Goal: Participate in discussion: Engage in conversation with other users on a specific topic

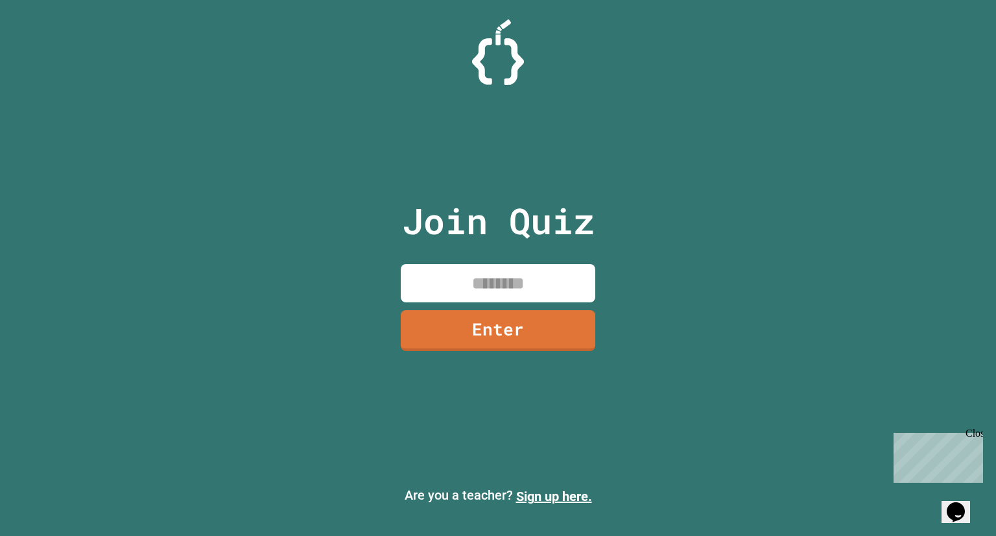
click at [515, 273] on input at bounding box center [498, 283] width 195 height 38
type input "********"
click at [538, 345] on link "Enter" at bounding box center [498, 330] width 195 height 41
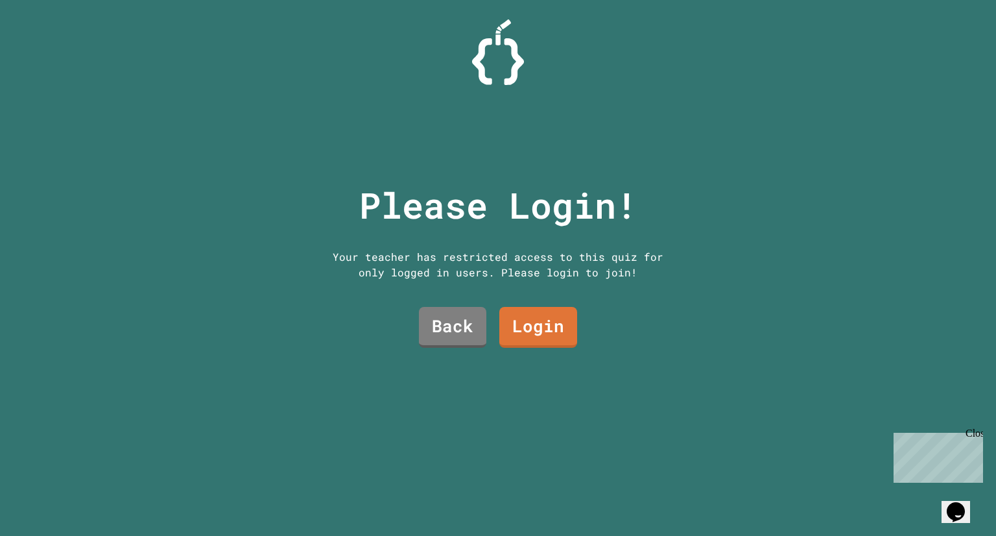
click at [436, 312] on link "Back" at bounding box center [452, 327] width 67 height 41
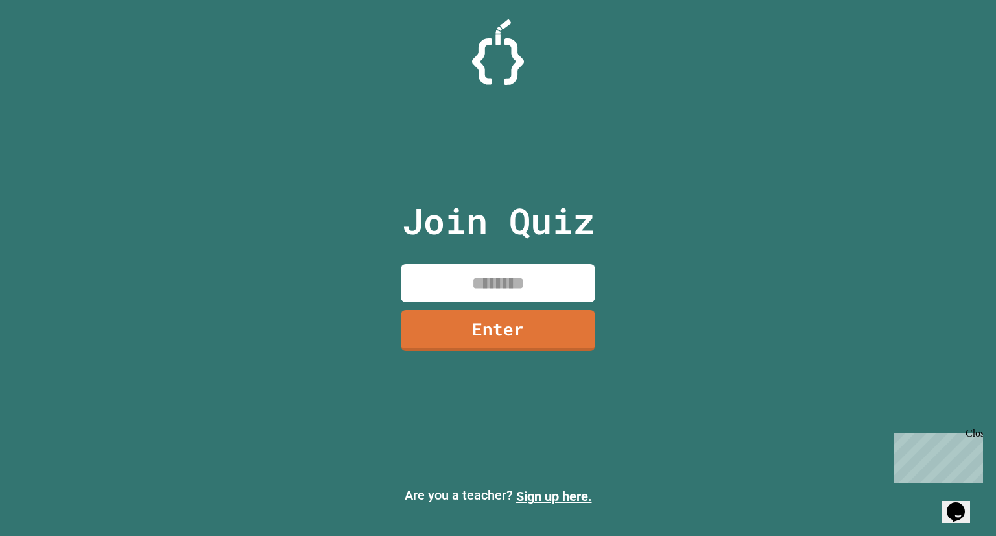
click at [485, 282] on input at bounding box center [498, 283] width 195 height 38
type input "********"
click at [566, 317] on link "Enter" at bounding box center [498, 330] width 195 height 41
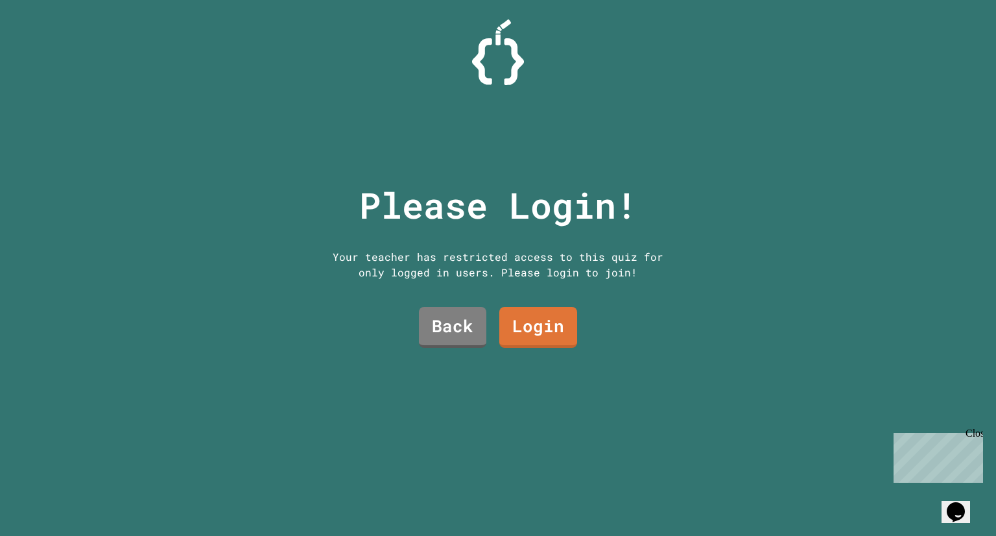
click at [540, 313] on link "Login" at bounding box center [538, 327] width 78 height 41
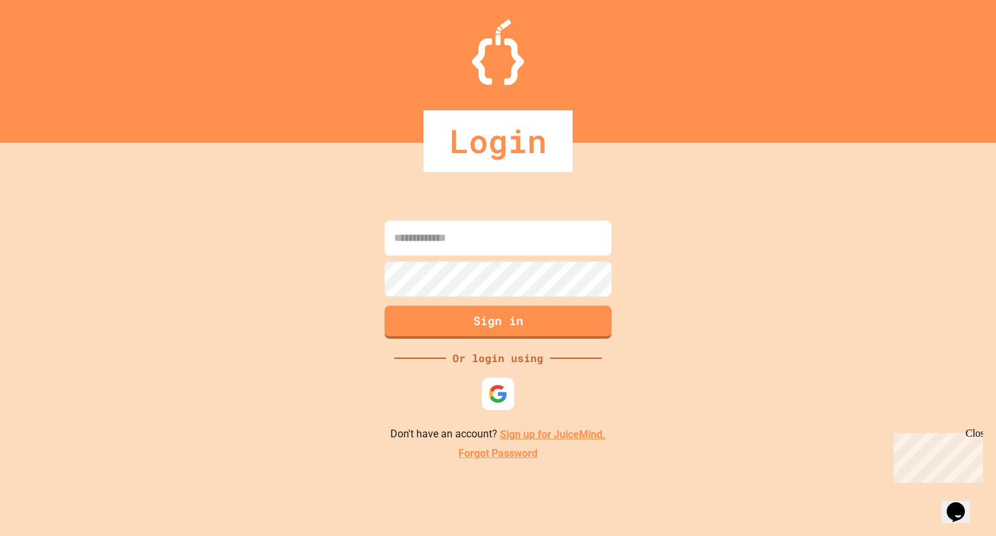
click at [501, 391] on img at bounding box center [497, 393] width 19 height 19
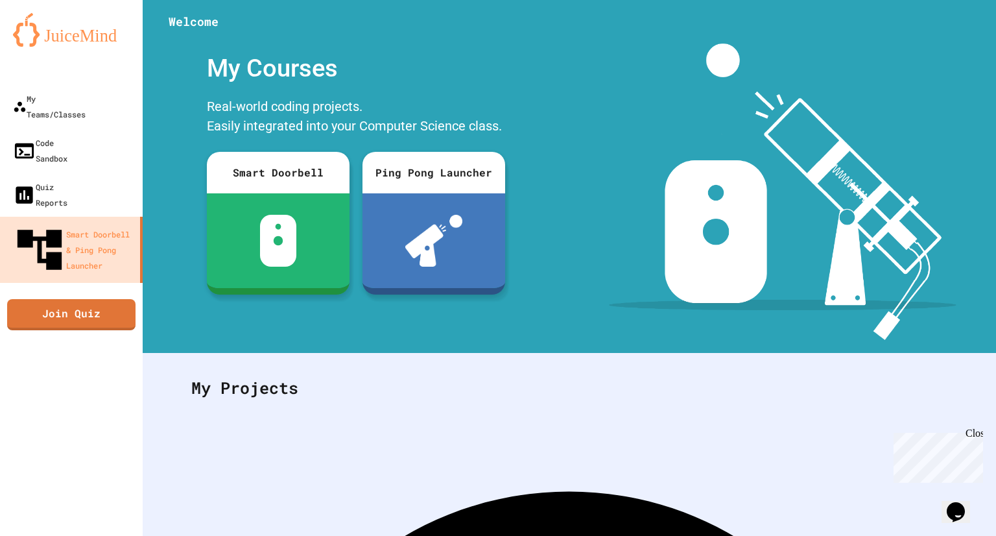
click at [57, 299] on link "Join Quiz" at bounding box center [71, 314] width 128 height 31
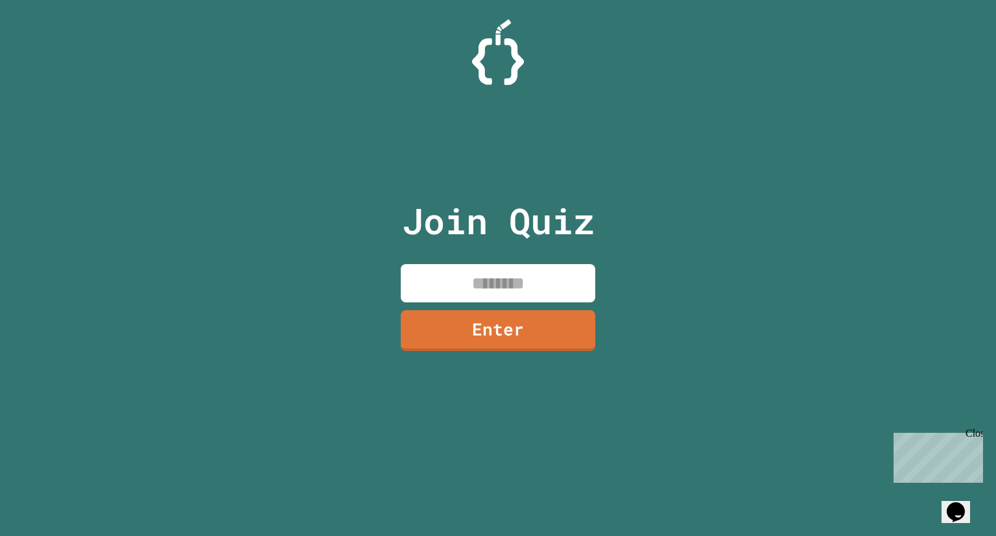
click at [559, 276] on input at bounding box center [498, 283] width 195 height 38
type input "********"
click at [532, 312] on link "Enter" at bounding box center [498, 330] width 195 height 41
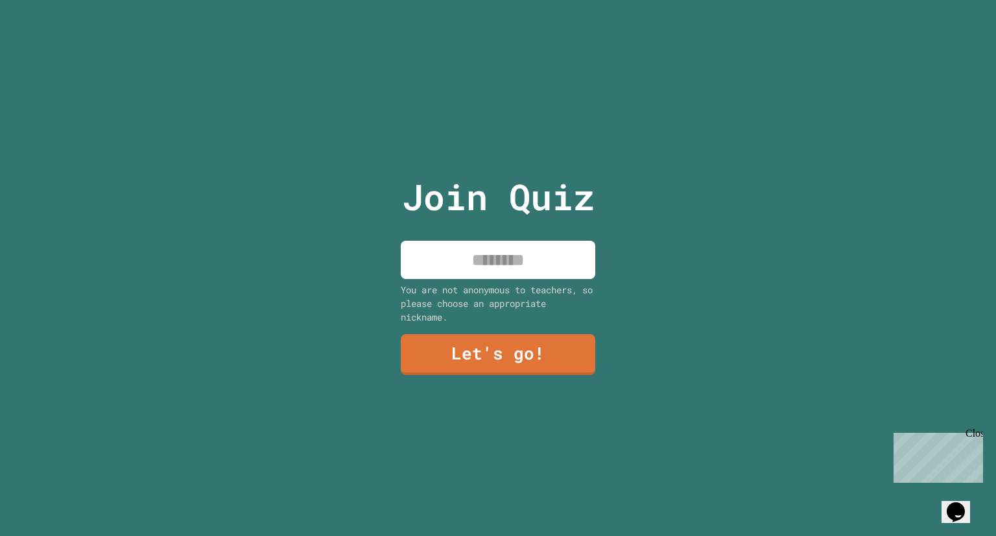
click at [545, 256] on input at bounding box center [498, 260] width 195 height 38
type input "****"
click at [537, 367] on link "Let's go!" at bounding box center [498, 354] width 195 height 41
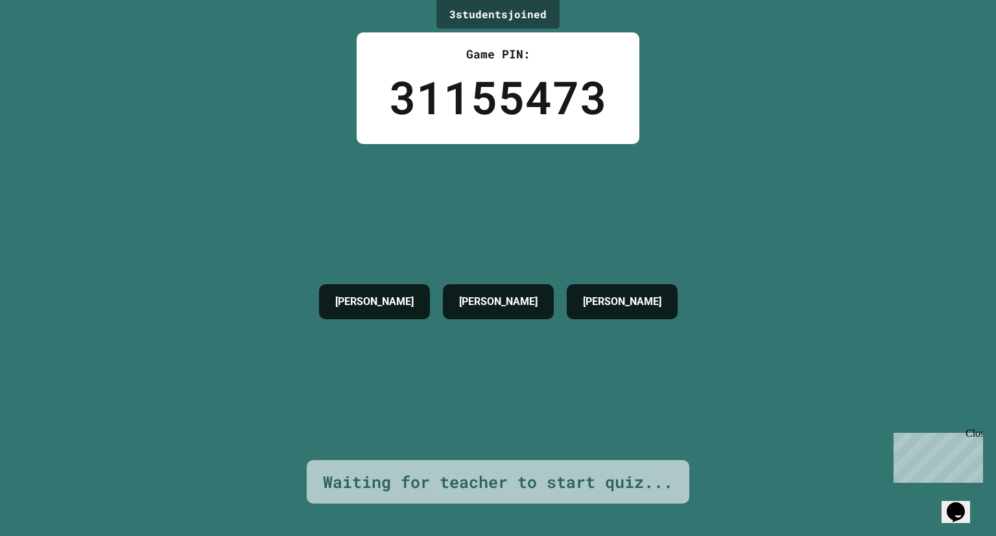
click at [319, 315] on div "[PERSON_NAME]" at bounding box center [374, 301] width 111 height 35
click at [320, 284] on div "[PERSON_NAME]" at bounding box center [374, 301] width 111 height 35
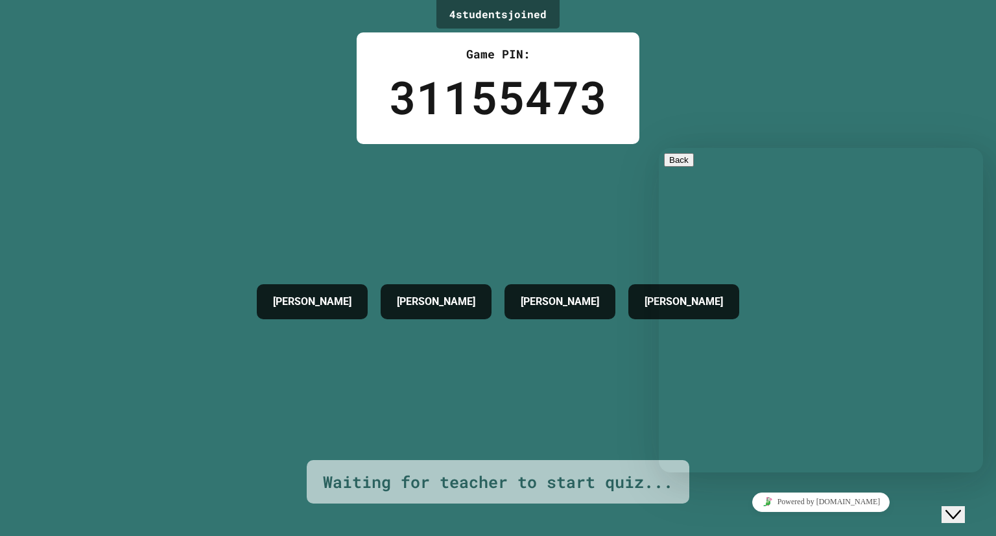
click at [965, 506] on button "Close Chat This icon closes the chat window." at bounding box center [953, 514] width 23 height 17
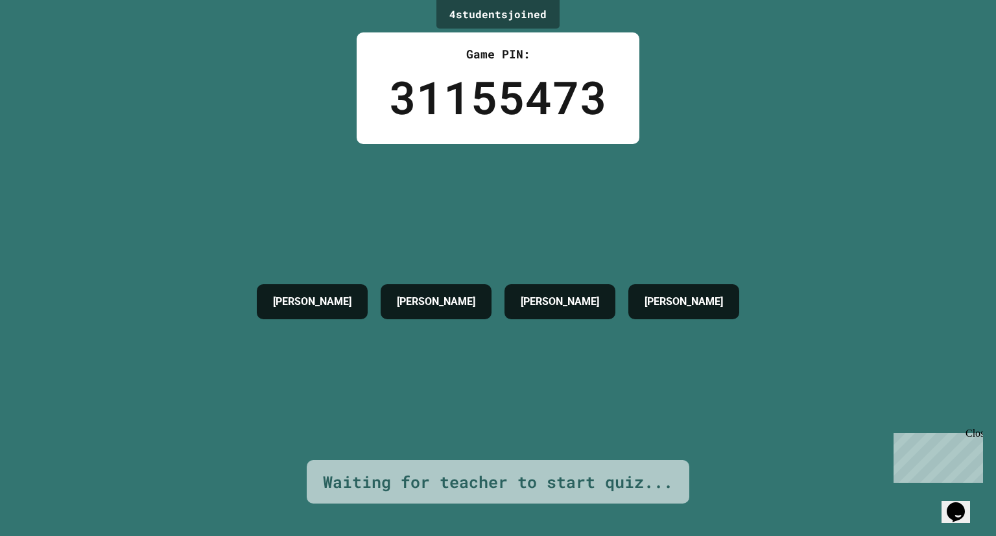
click at [496, 470] on div "Waiting for teacher to start quiz..." at bounding box center [498, 482] width 350 height 25
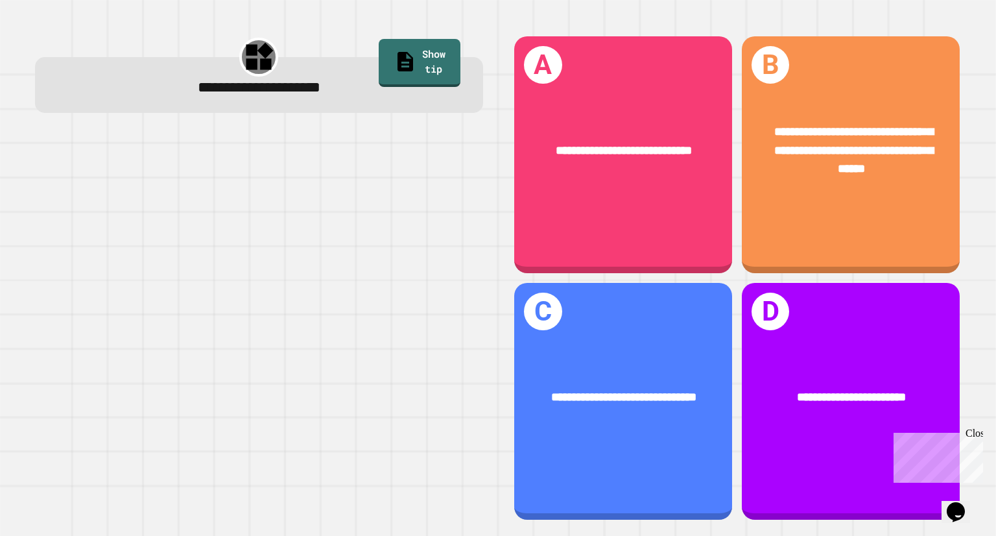
click at [643, 119] on div "**********" at bounding box center [623, 152] width 218 height 66
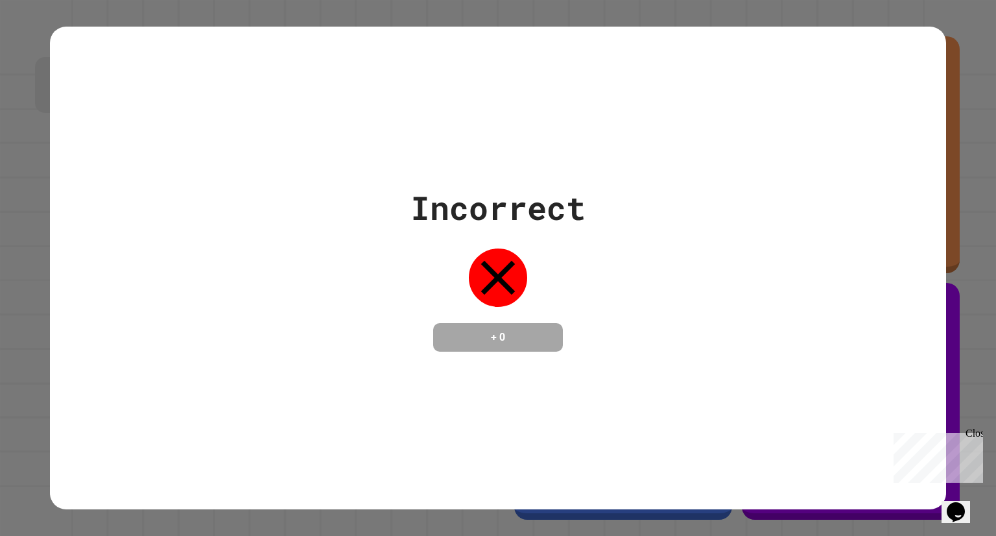
click at [854, 73] on div "Incorrect + 0" at bounding box center [498, 268] width 896 height 482
click at [499, 298] on div at bounding box center [498, 277] width 65 height 65
click at [501, 300] on div "Incorrect + 0" at bounding box center [498, 268] width 175 height 168
click at [505, 330] on h4 "+ 0" at bounding box center [498, 338] width 104 height 16
click at [978, 312] on div "Incorrect + 0" at bounding box center [498, 268] width 996 height 536
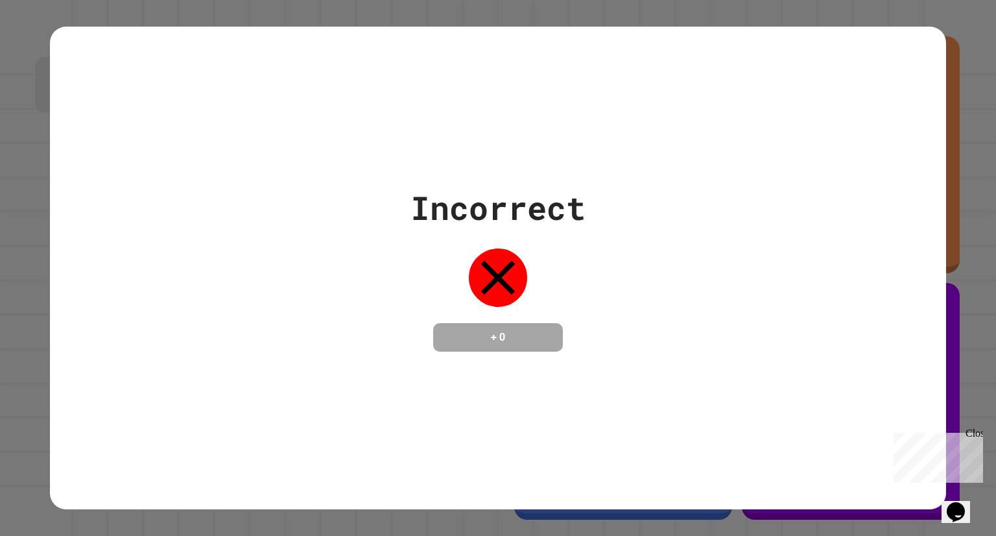
click at [970, 437] on div "Close" at bounding box center [974, 435] width 16 height 16
click at [911, 424] on div "Incorrect + 0" at bounding box center [498, 268] width 896 height 482
click at [934, 317] on div "Incorrect + 0" at bounding box center [498, 268] width 896 height 168
click at [966, 301] on div "Incorrect + 0" at bounding box center [498, 268] width 996 height 536
click at [969, 302] on div "Incorrect + 0" at bounding box center [498, 268] width 996 height 536
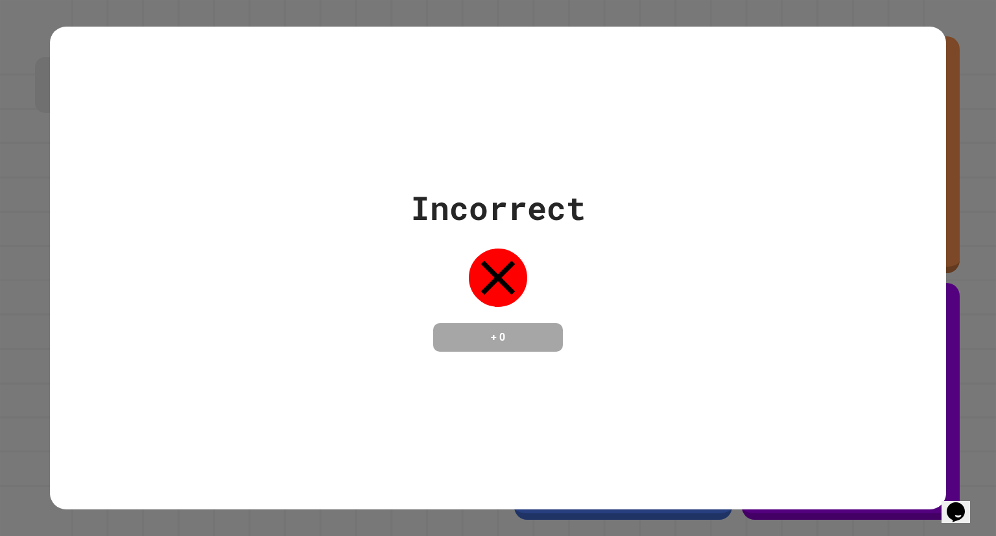
click at [968, 316] on div "Incorrect + 0" at bounding box center [498, 268] width 996 height 536
click at [965, 316] on div "Incorrect + 0" at bounding box center [498, 268] width 996 height 536
click at [937, 345] on div "Incorrect + 0" at bounding box center [498, 268] width 896 height 168
click at [950, 332] on div "Incorrect + 0" at bounding box center [498, 268] width 996 height 536
click at [944, 335] on div "Incorrect + 0" at bounding box center [498, 268] width 996 height 536
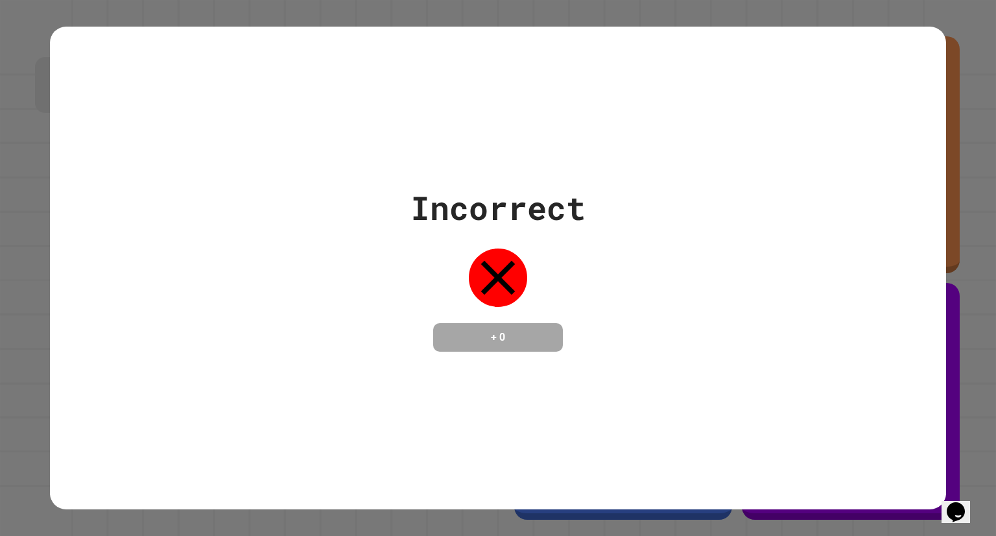
click at [898, 371] on div "Incorrect + 0" at bounding box center [498, 268] width 896 height 482
click at [913, 371] on div "Incorrect + 0" at bounding box center [498, 268] width 896 height 482
click at [942, 357] on div "Incorrect + 0" at bounding box center [498, 268] width 996 height 536
click at [666, 232] on div "Incorrect + 0" at bounding box center [498, 268] width 896 height 168
click at [609, 253] on div "Incorrect + 0" at bounding box center [498, 268] width 896 height 168
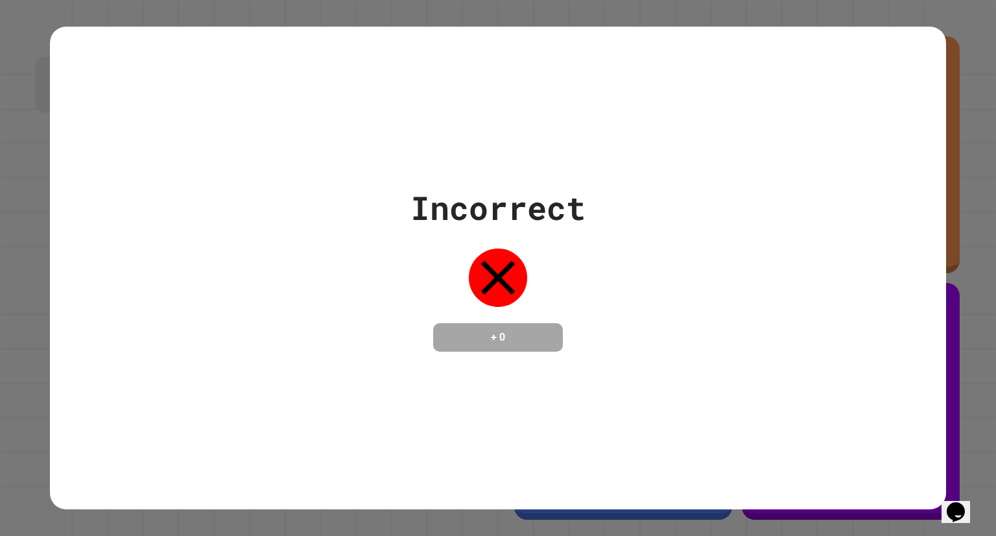
click at [645, 237] on div "Incorrect + 0" at bounding box center [498, 268] width 896 height 168
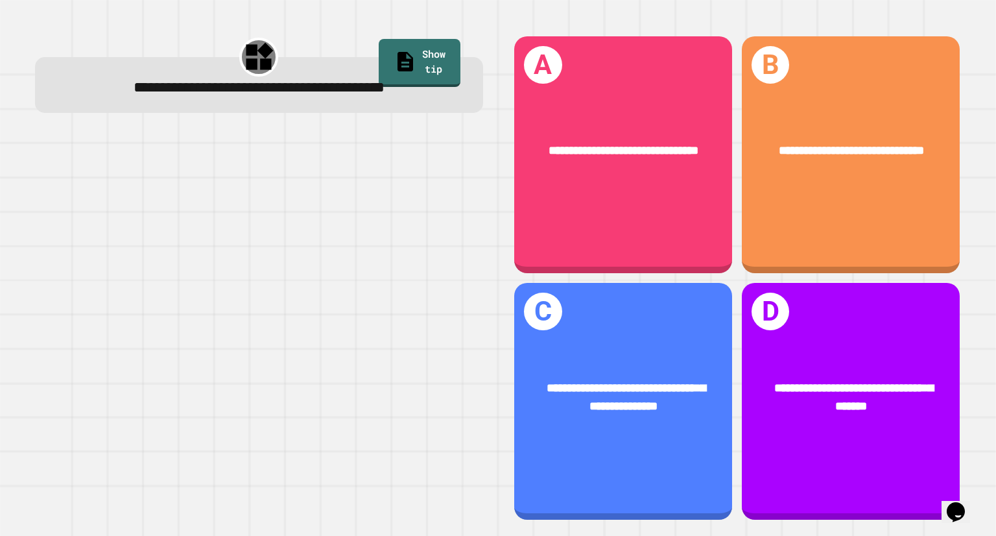
click at [797, 150] on div "**********" at bounding box center [852, 151] width 170 height 18
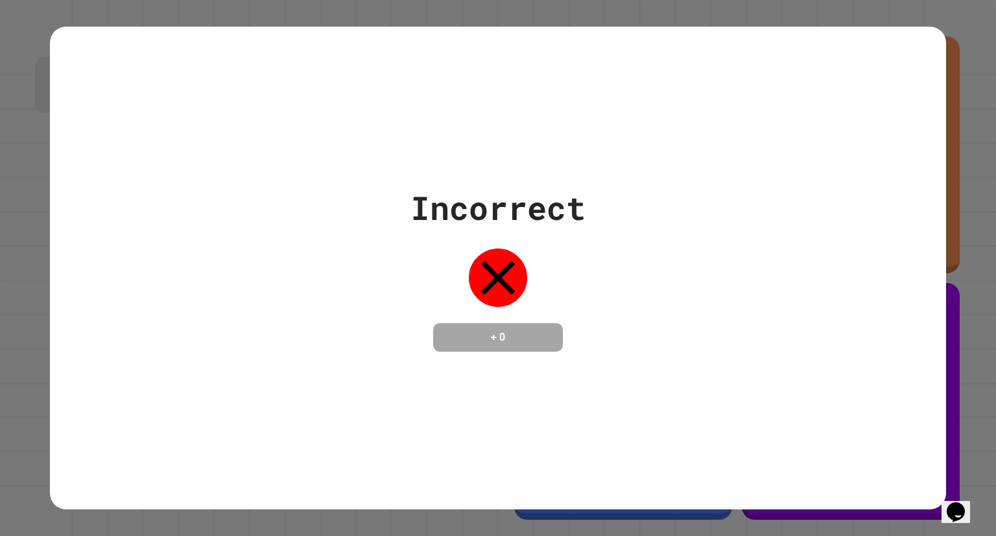
click at [592, 47] on div "Incorrect + 0" at bounding box center [498, 268] width 896 height 482
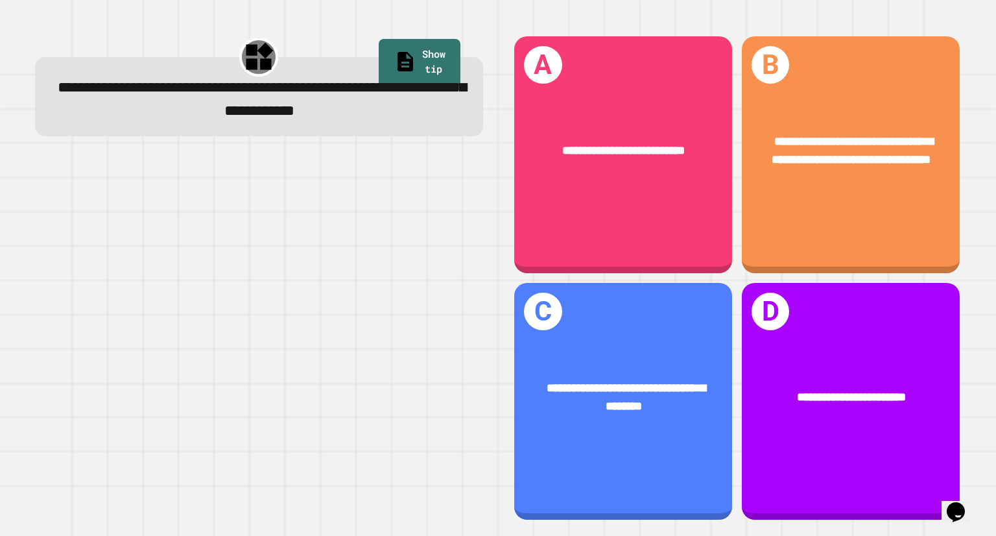
click at [847, 136] on span "**********" at bounding box center [853, 151] width 162 height 30
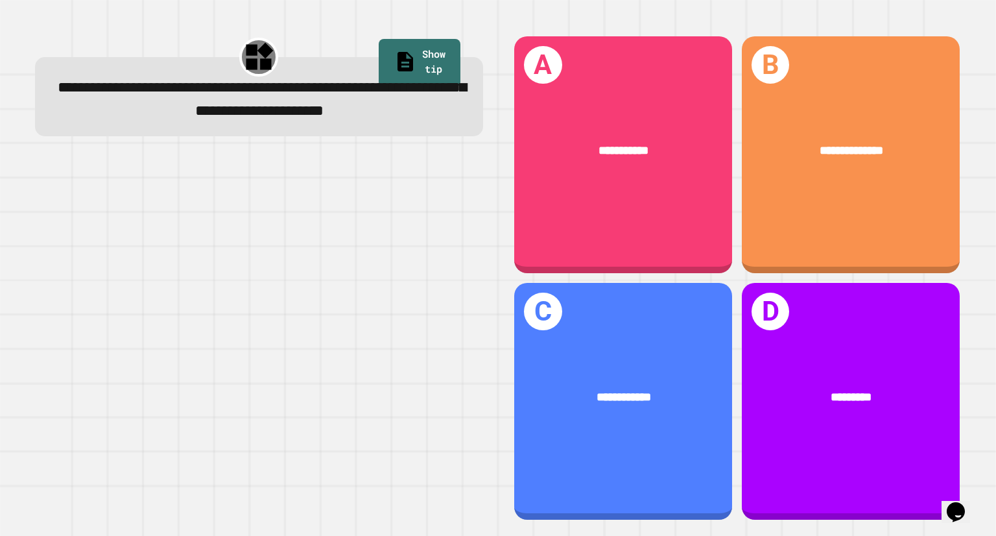
click at [549, 365] on div "**********" at bounding box center [623, 398] width 218 height 66
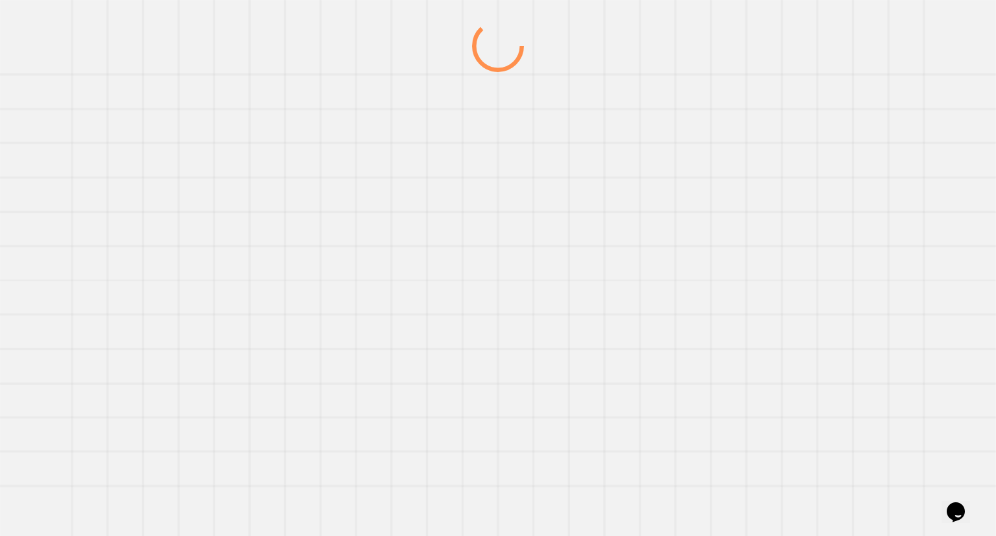
click at [545, 361] on div at bounding box center [498, 278] width 957 height 516
click at [546, 362] on div at bounding box center [498, 278] width 957 height 516
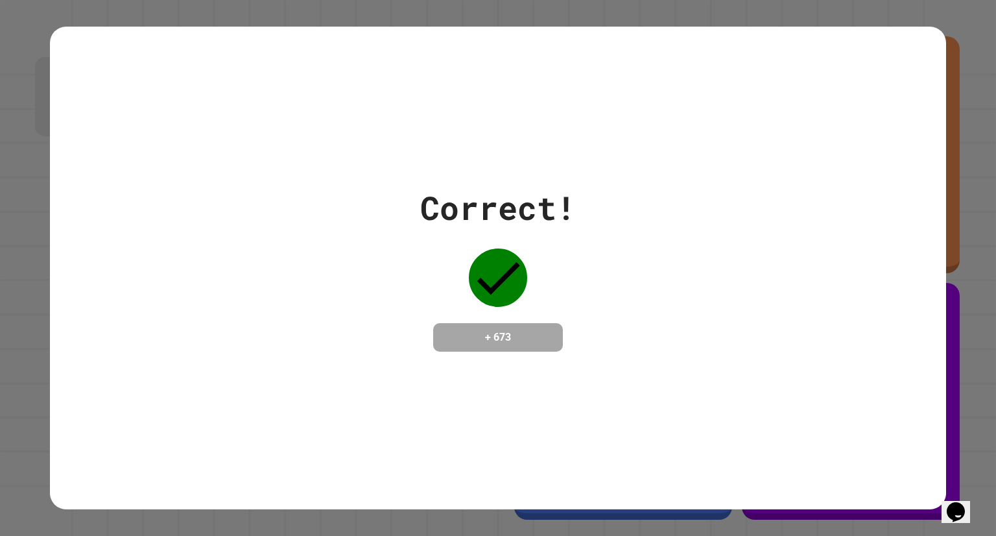
click at [543, 376] on div "Correct! + 673" at bounding box center [498, 268] width 896 height 482
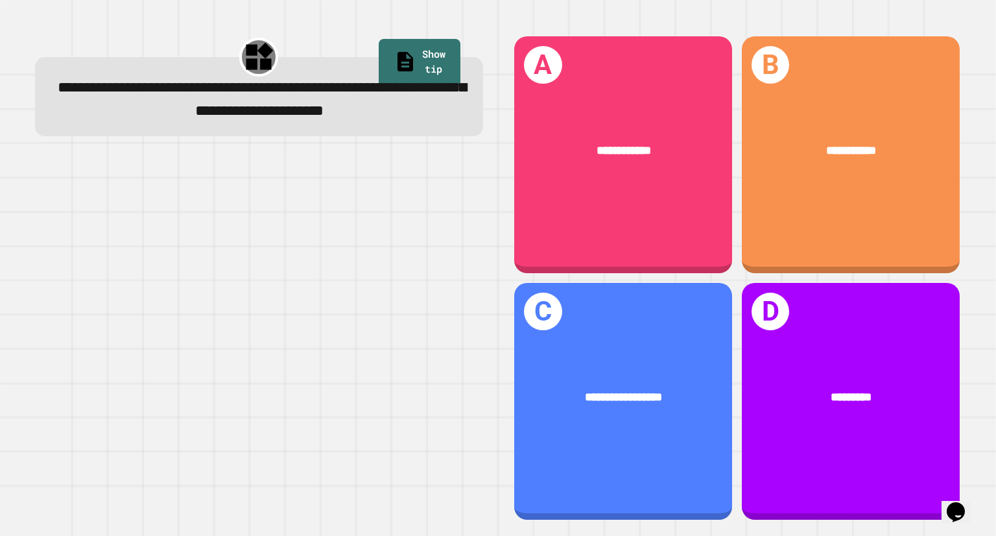
click at [823, 326] on div "D *********" at bounding box center [851, 401] width 218 height 237
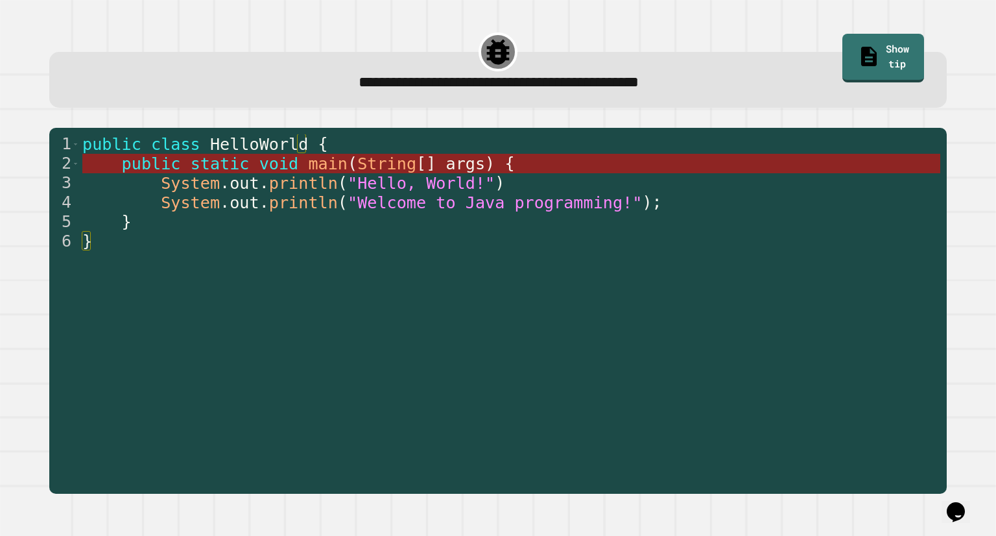
click at [308, 164] on span "main" at bounding box center [328, 163] width 40 height 19
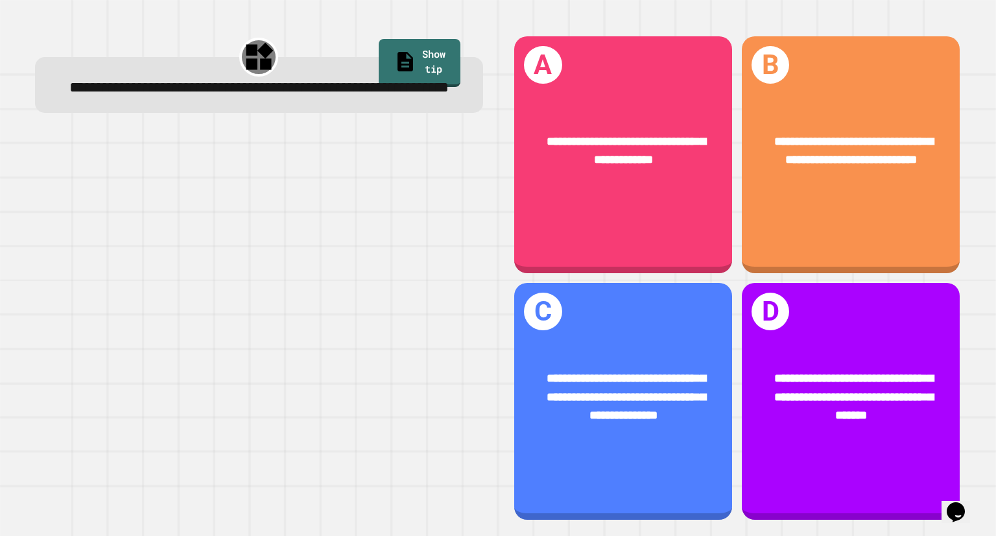
click at [797, 193] on div "**********" at bounding box center [851, 151] width 218 height 84
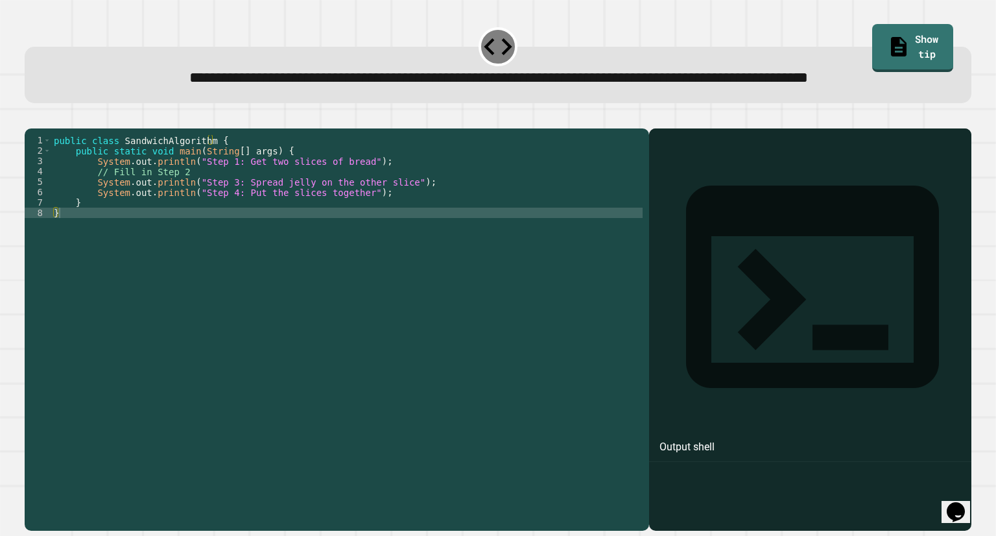
click at [90, 278] on div "public class SandwichAlgorithm { public static void main ( String [ ] args ) { …" at bounding box center [347, 301] width 592 height 332
click at [124, 261] on div "public class SandwichAlgorithm { public static void main ( String [ ] args ) { …" at bounding box center [347, 301] width 592 height 332
click at [119, 278] on div "public class SandwichAlgorithm { public static void main ( String [ ] args ) { …" at bounding box center [347, 301] width 592 height 332
click at [119, 265] on div "public class SandwichAlgorithm { public static void main ( String [ ] args ) { …" at bounding box center [347, 301] width 592 height 332
click at [123, 283] on div "public class SandwichAlgorithm { public static void main ( String [ ] args ) { …" at bounding box center [347, 301] width 592 height 332
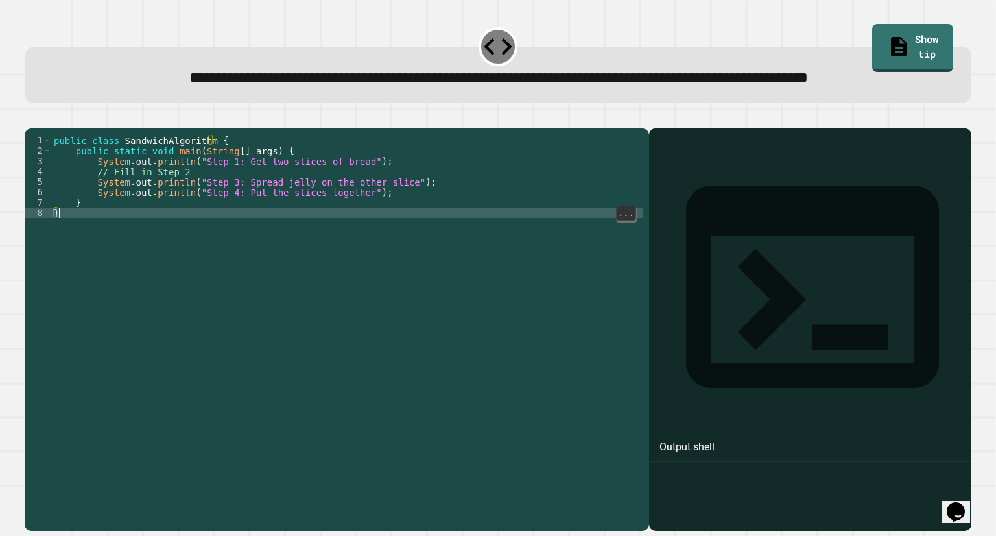
click at [127, 290] on div "public class SandwichAlgorithm { public static void main ( String [ ] args ) { …" at bounding box center [347, 301] width 592 height 332
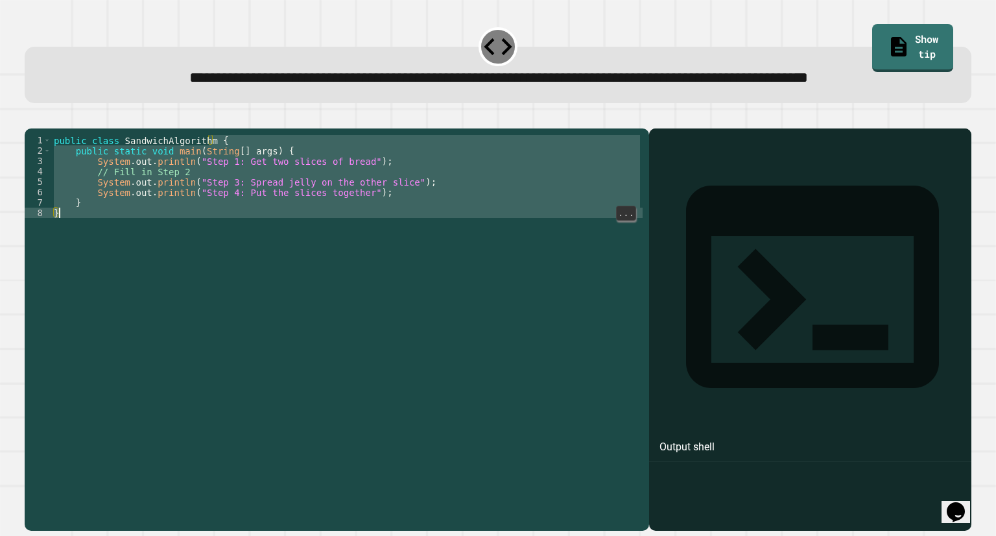
click at [132, 267] on div "public class SandwichAlgorithm { public static void main ( String [ ] args ) { …" at bounding box center [347, 301] width 592 height 332
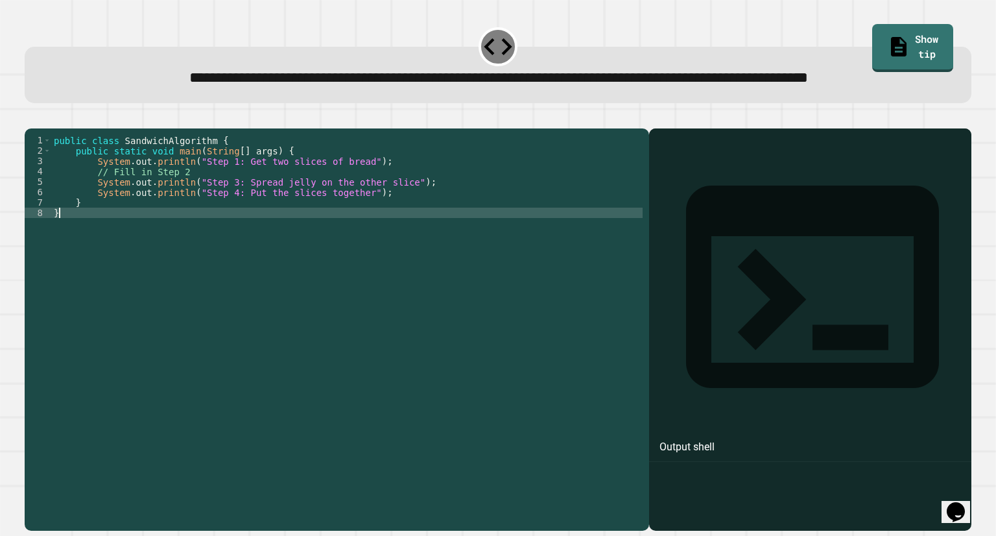
type textarea "*"
click at [174, 271] on div "public class SandwichAlgorithm { public static void main ( String [ ] args ) { …" at bounding box center [347, 301] width 592 height 332
click at [171, 266] on div "public class SandwichAlgorithm { public static void main ( String [ ] args ) { …" at bounding box center [347, 301] width 592 height 332
click at [215, 255] on div "public class SandwichAlgorithm { public static void main ( String [ ] args ) { …" at bounding box center [347, 301] width 592 height 332
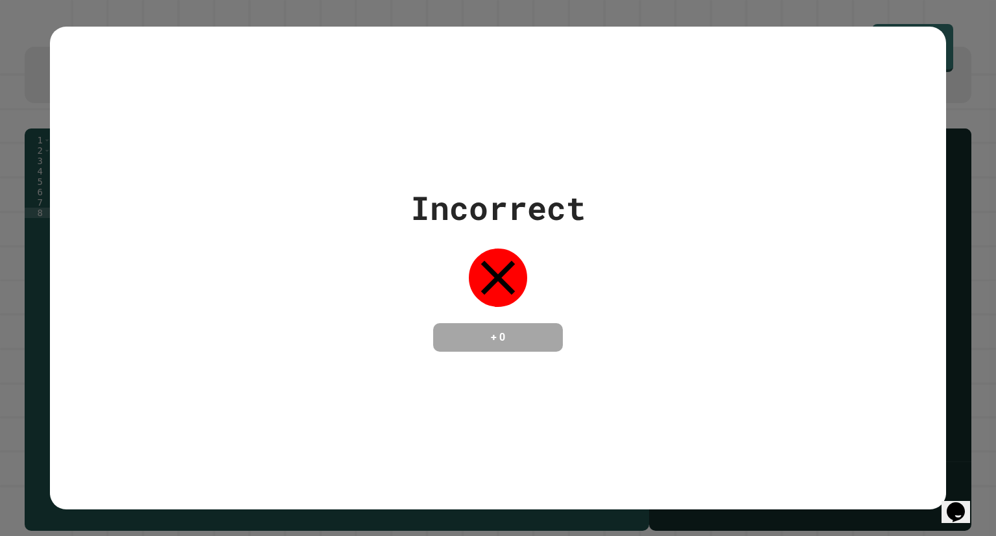
type textarea "**********"
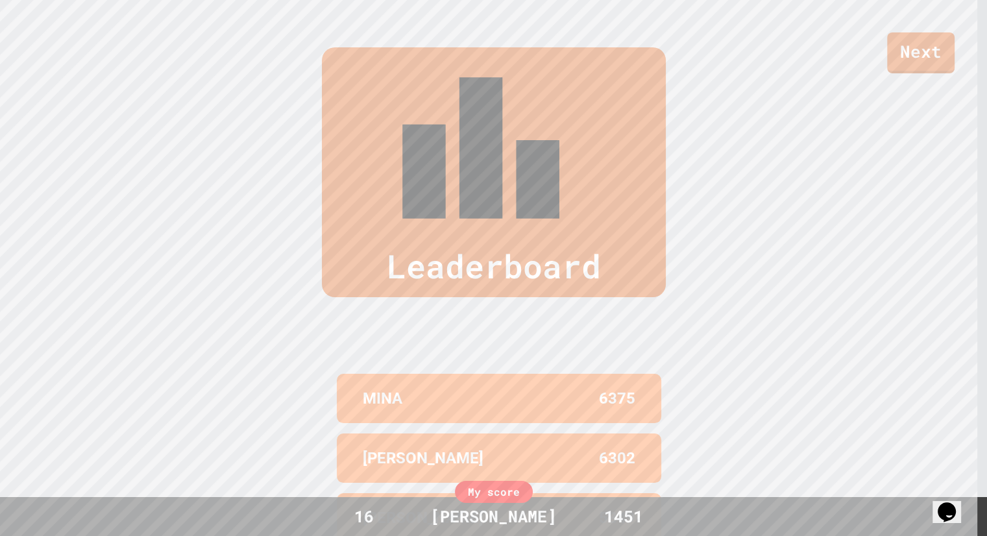
scroll to position [0, 0]
click at [528, 486] on div "My score" at bounding box center [494, 492] width 78 height 22
click at [509, 499] on div "My score" at bounding box center [494, 492] width 78 height 22
click at [511, 505] on div "[PERSON_NAME]" at bounding box center [493, 516] width 152 height 25
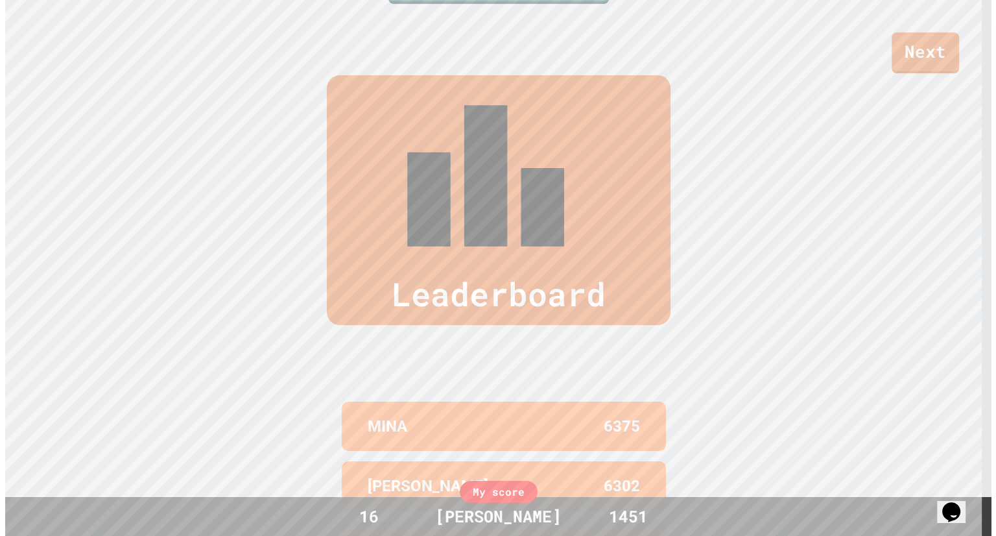
scroll to position [540, 0]
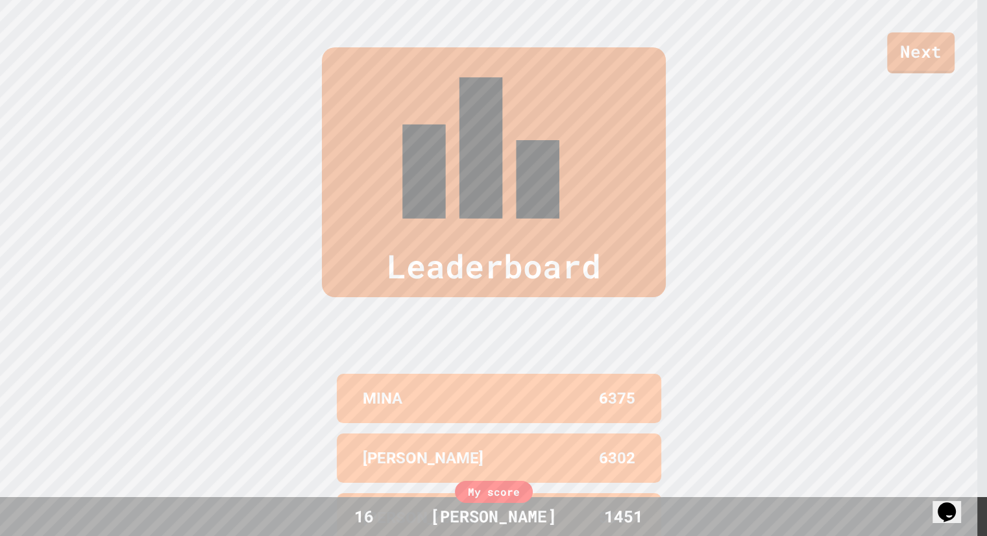
click at [924, 47] on link "Next" at bounding box center [920, 52] width 67 height 41
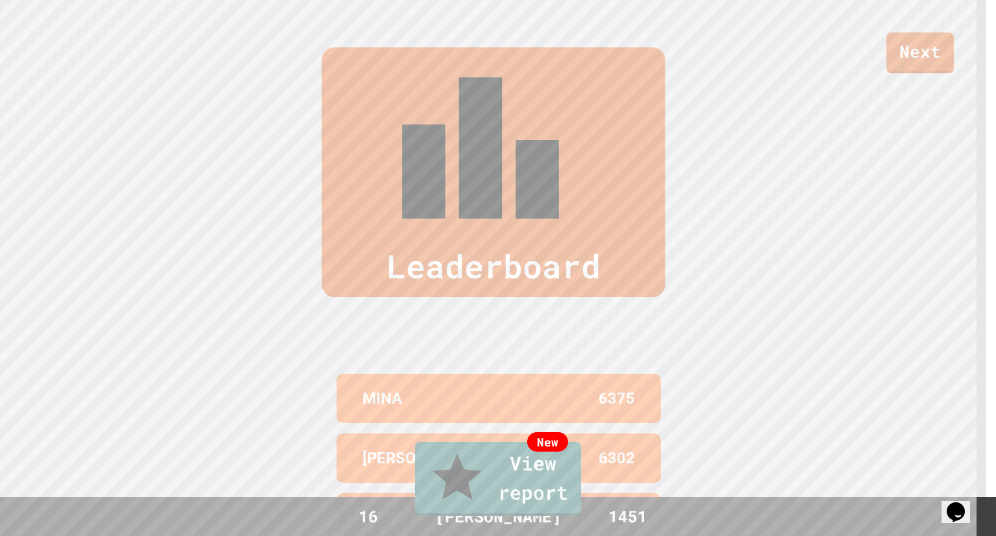
click at [553, 490] on link "New View report" at bounding box center [498, 479] width 166 height 74
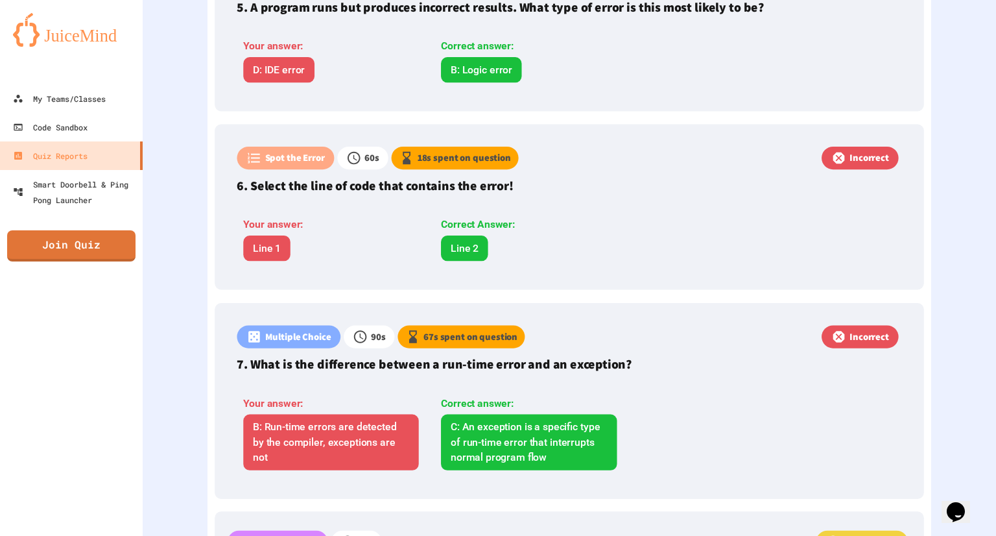
scroll to position [1398, 0]
